Goal: Task Accomplishment & Management: Complete application form

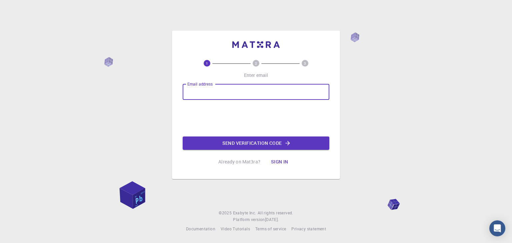
click at [211, 98] on input "Email address" at bounding box center [256, 92] width 147 height 16
type input "[PERSON_NAME][EMAIL_ADDRESS][DOMAIN_NAME]"
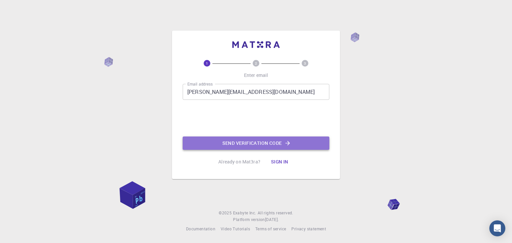
click at [276, 140] on button "Send verification code" at bounding box center [256, 143] width 147 height 13
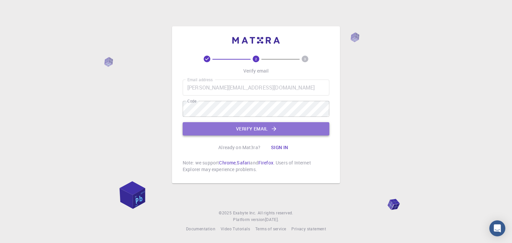
click at [236, 126] on button "Verify email" at bounding box center [256, 128] width 147 height 13
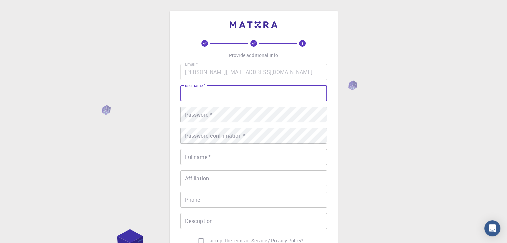
click at [213, 97] on input "username   *" at bounding box center [253, 93] width 147 height 16
type input "shiv-1234"
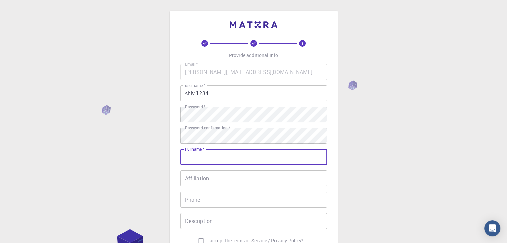
click at [208, 154] on input "Fullname   *" at bounding box center [253, 157] width 147 height 16
type input "[PERSON_NAME]"
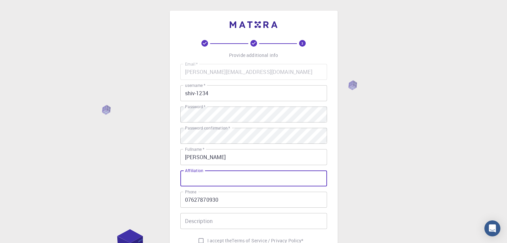
click at [230, 177] on input "Affiliation" at bounding box center [253, 179] width 147 height 16
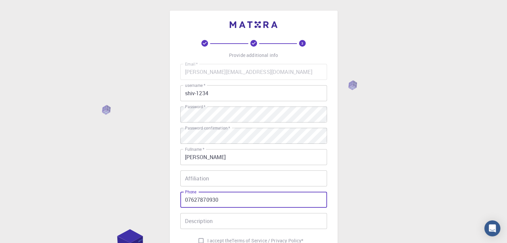
click at [191, 200] on input "07627870930" at bounding box center [253, 200] width 147 height 16
type input "7627870930"
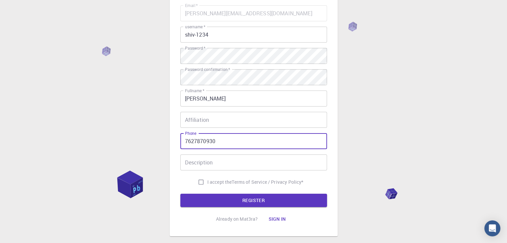
scroll to position [61, 0]
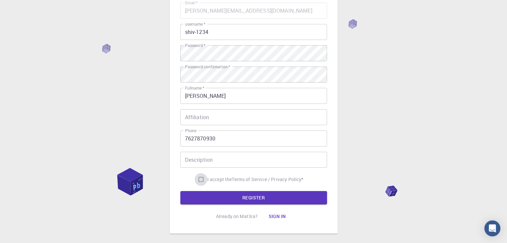
click at [198, 184] on input "I accept the Terms of Service / Privacy Policy *" at bounding box center [201, 179] width 13 height 13
checkbox input "true"
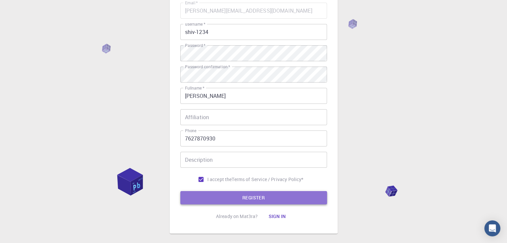
click at [203, 195] on button "REGISTER" at bounding box center [253, 197] width 147 height 13
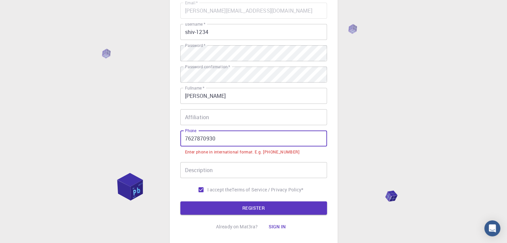
click at [196, 140] on input "7627870930" at bounding box center [253, 139] width 147 height 16
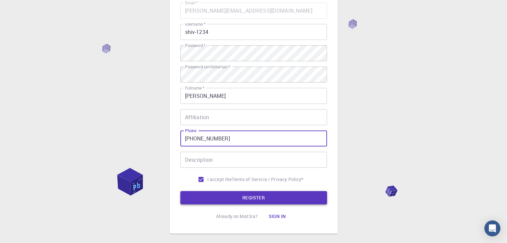
type input "[PHONE_NUMBER]"
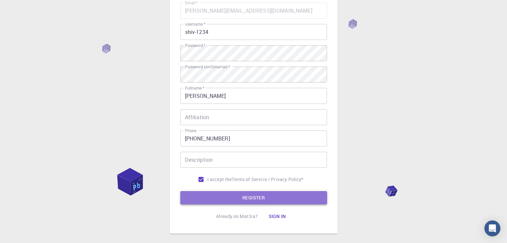
click at [224, 202] on button "REGISTER" at bounding box center [253, 197] width 147 height 13
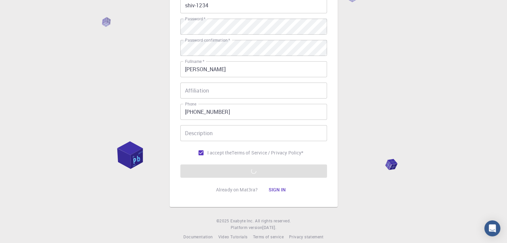
scroll to position [96, 0]
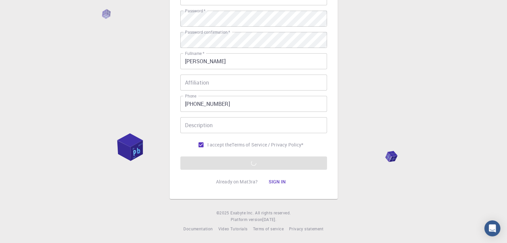
click at [257, 161] on form "Email   * [PERSON_NAME][EMAIL_ADDRESS][DOMAIN_NAME] Email   * username   * shiv…" at bounding box center [253, 69] width 147 height 202
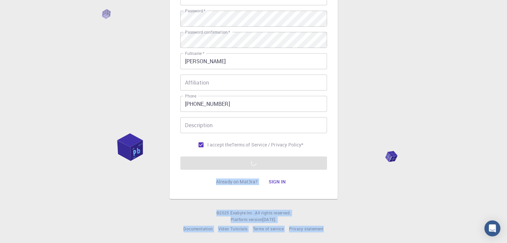
drag, startPoint x: 257, startPoint y: 161, endPoint x: 455, endPoint y: 250, distance: 217.0
click at [455, 243] on html "3 Provide additional info Email   * [PERSON_NAME][EMAIL_ADDRESS][DOMAIN_NAME] E…" at bounding box center [253, 73] width 507 height 339
click at [444, 149] on div "3 Provide additional info Email   * [PERSON_NAME][EMAIL_ADDRESS][DOMAIN_NAME] E…" at bounding box center [253, 73] width 507 height 339
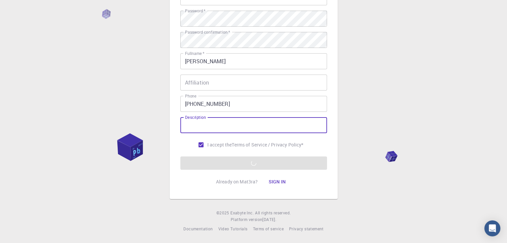
click at [274, 126] on input "Description" at bounding box center [253, 125] width 147 height 16
click at [370, 172] on div "3 Provide additional info Email   * [PERSON_NAME][EMAIL_ADDRESS][DOMAIN_NAME] E…" at bounding box center [253, 73] width 507 height 339
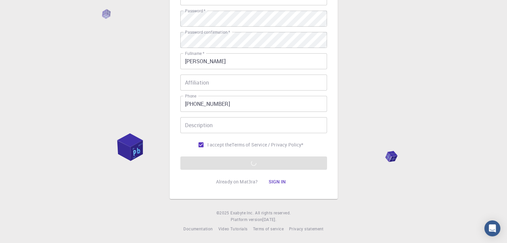
scroll to position [0, 0]
